Goal: Task Accomplishment & Management: Complete application form

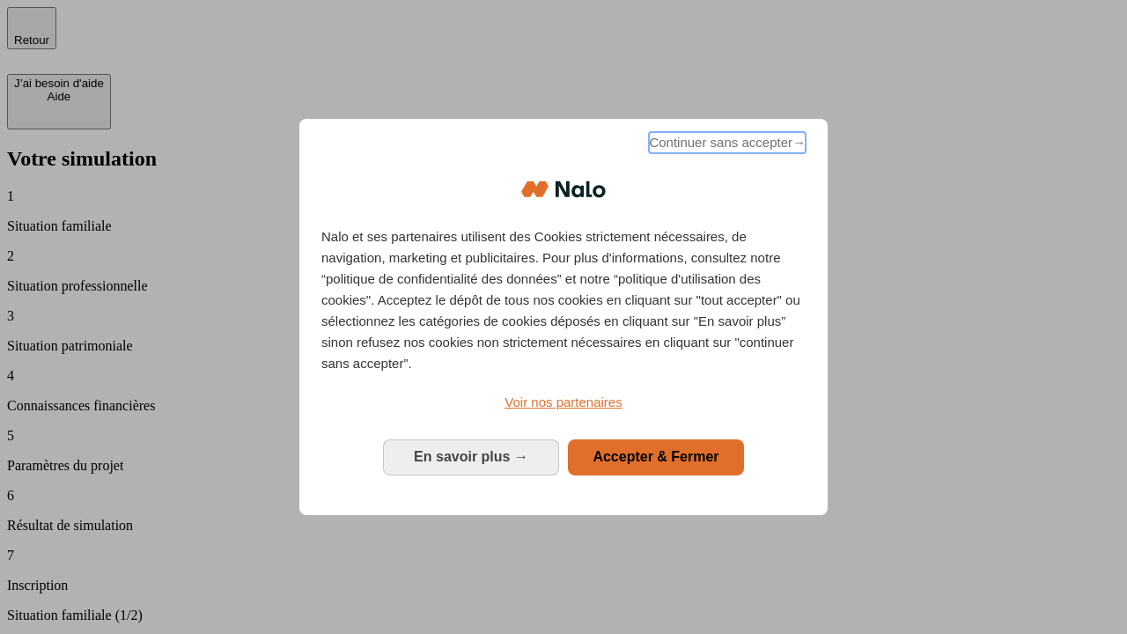
click at [726, 145] on span "Continuer sans accepter →" at bounding box center [727, 142] width 157 height 21
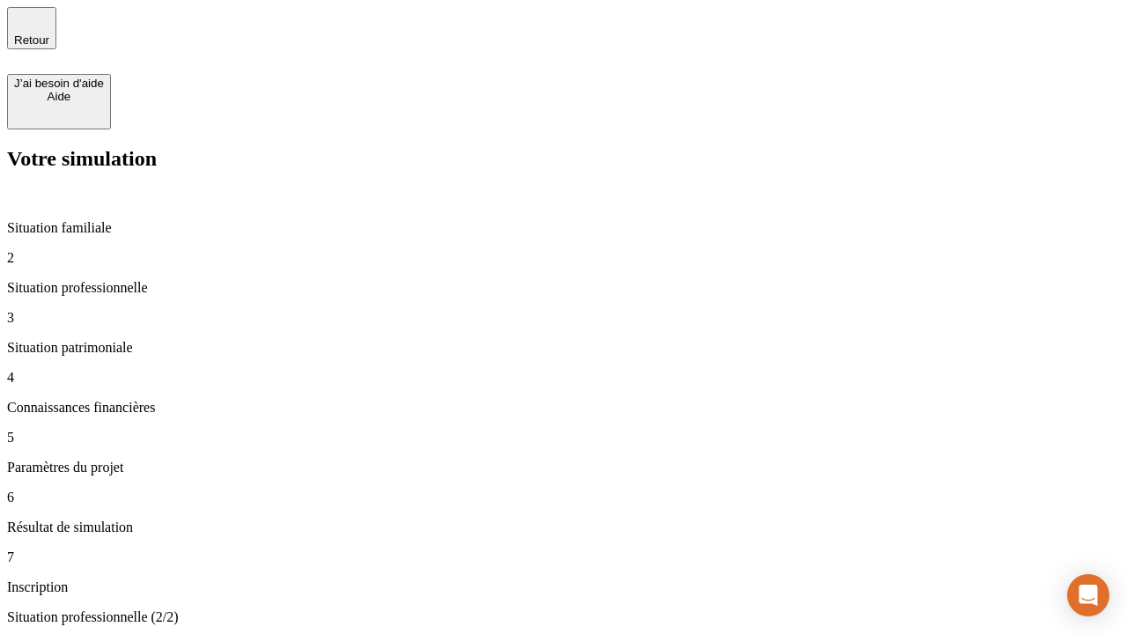
type input "30 000"
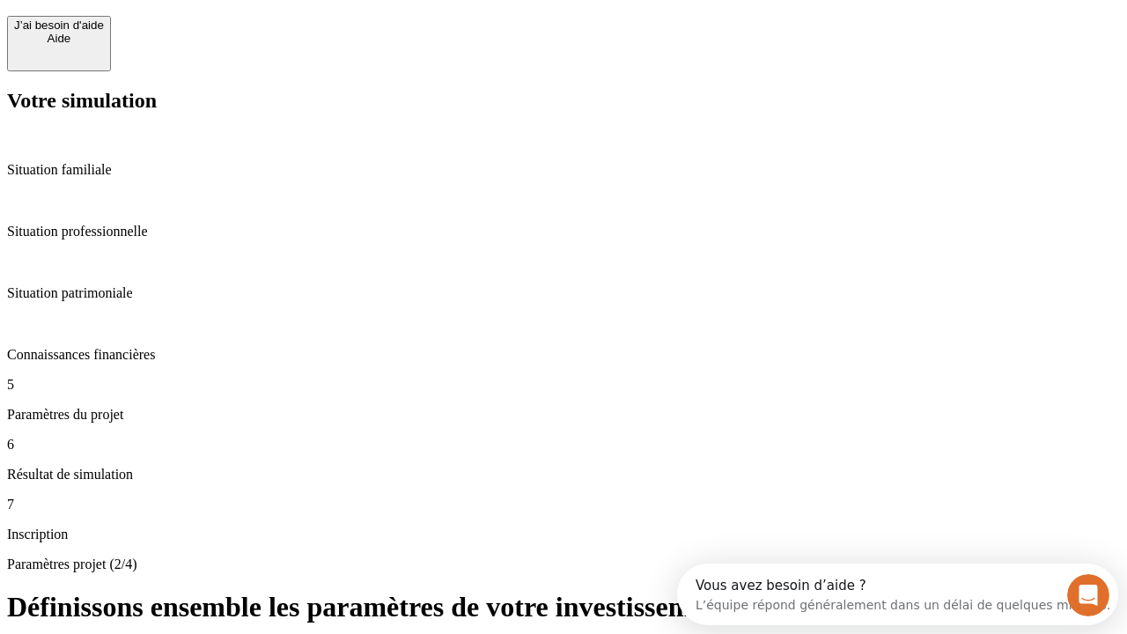
scroll to position [33, 0]
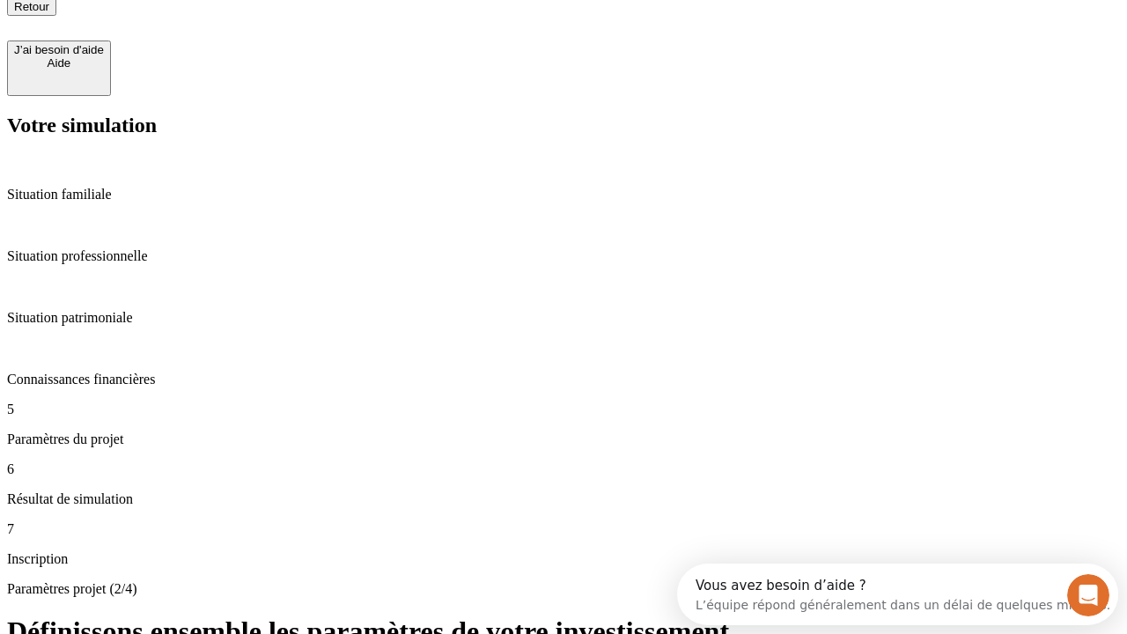
type input "25"
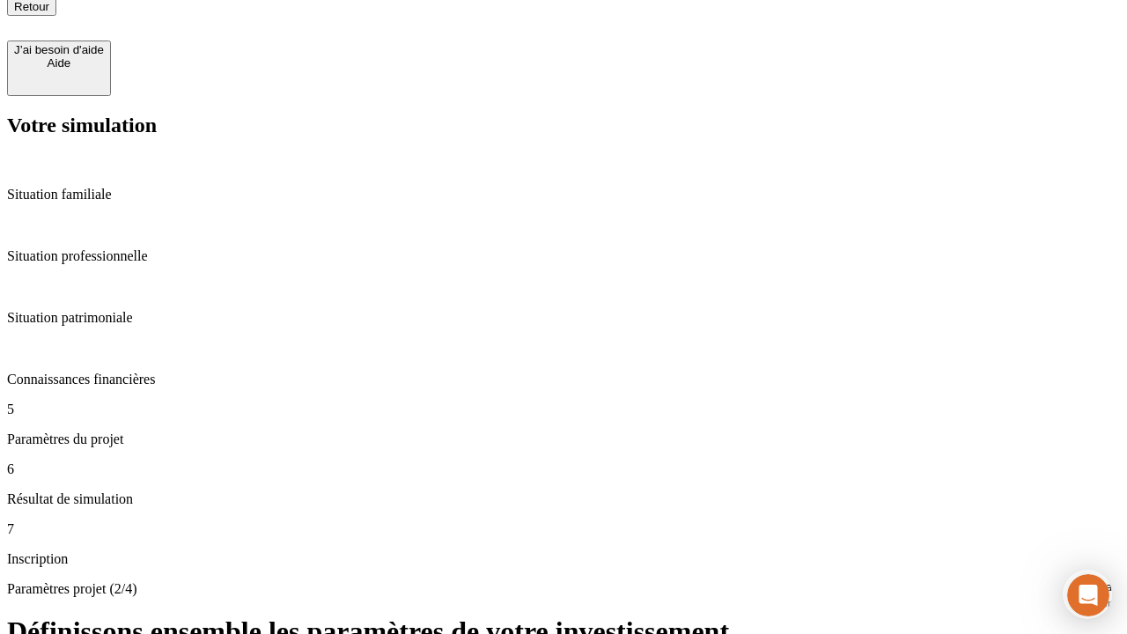
type input "5"
type input "1 000"
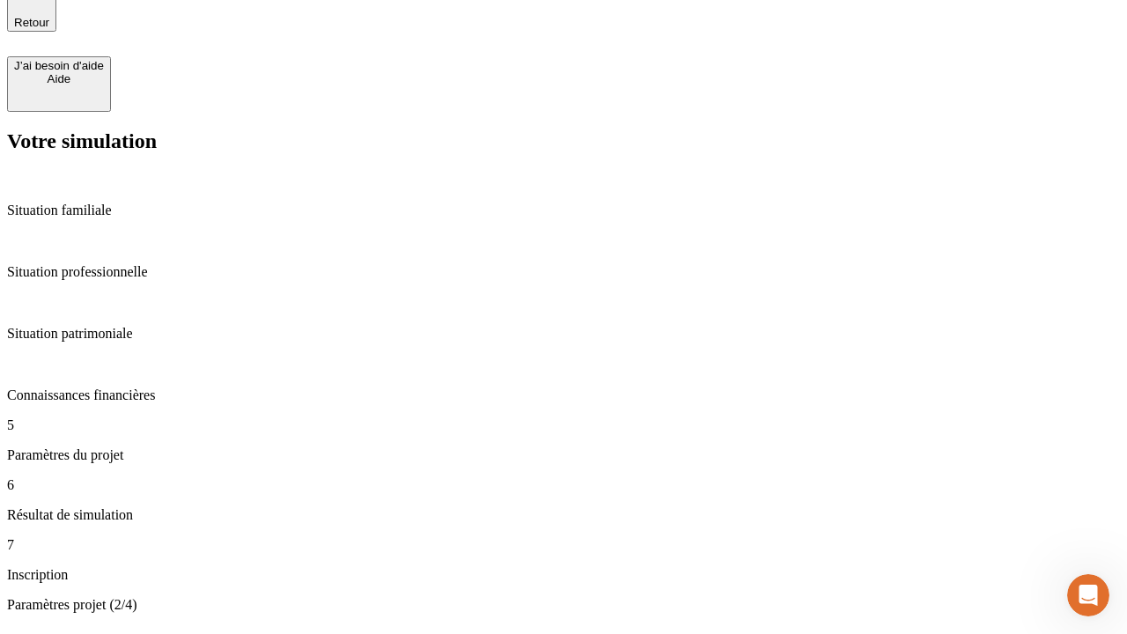
type input "640"
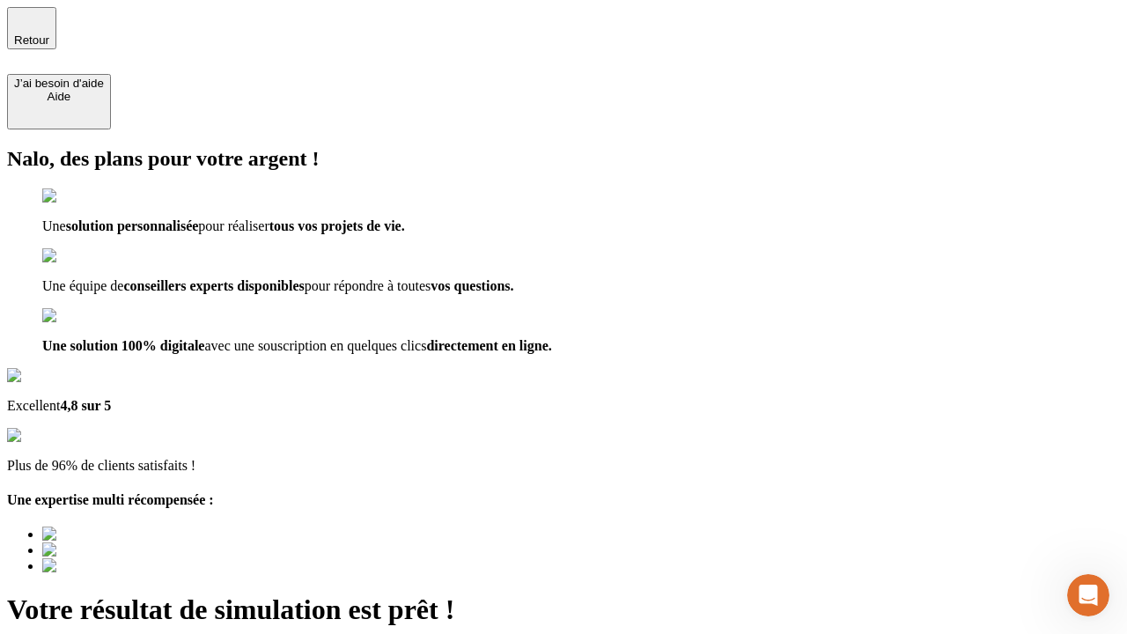
type input "[EMAIL_ADDRESS][PERSON_NAME][DOMAIN_NAME]"
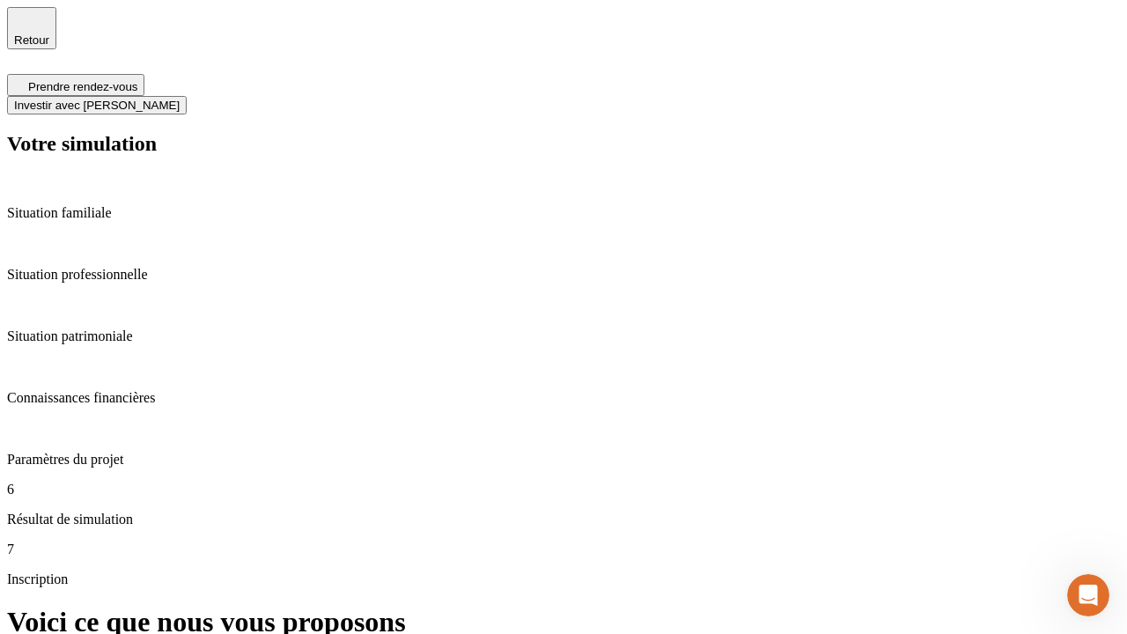
click at [180, 99] on span "Investir avec [PERSON_NAME]" at bounding box center [97, 105] width 166 height 13
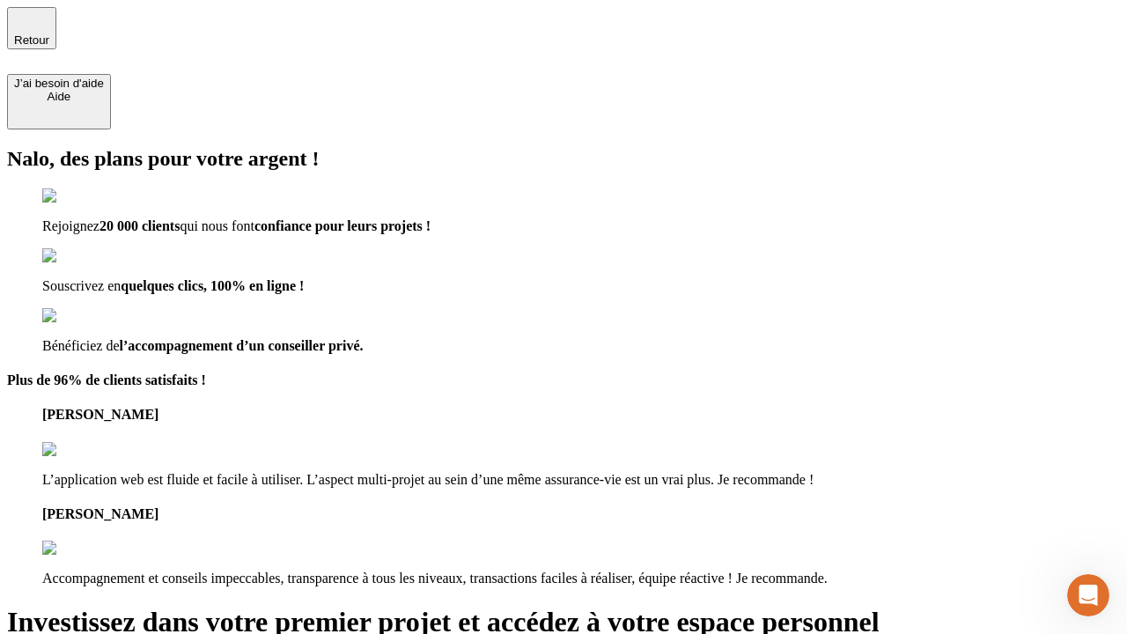
type input "[PERSON_NAME][EMAIL_ADDRESS][DOMAIN_NAME]"
